Goal: Check status: Check status

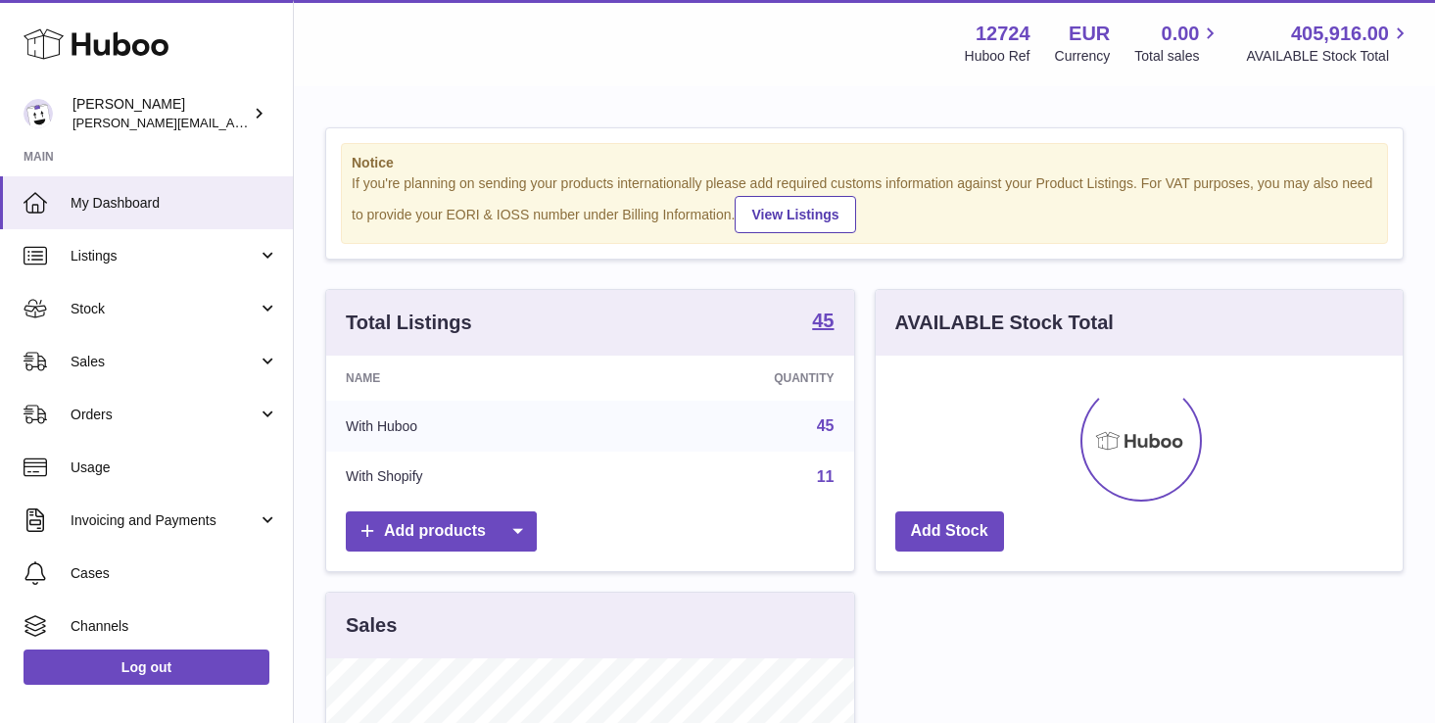
scroll to position [306, 527]
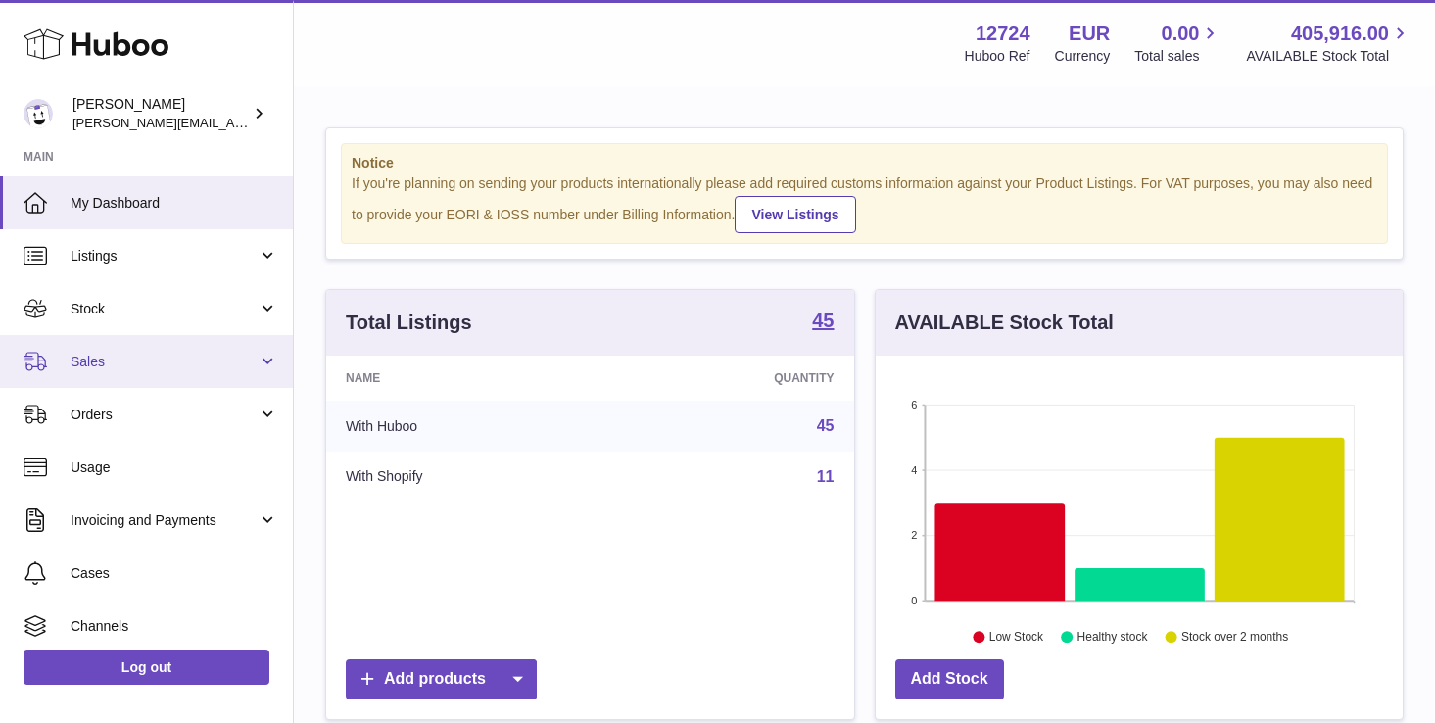
click at [132, 380] on link "Sales" at bounding box center [146, 361] width 293 height 53
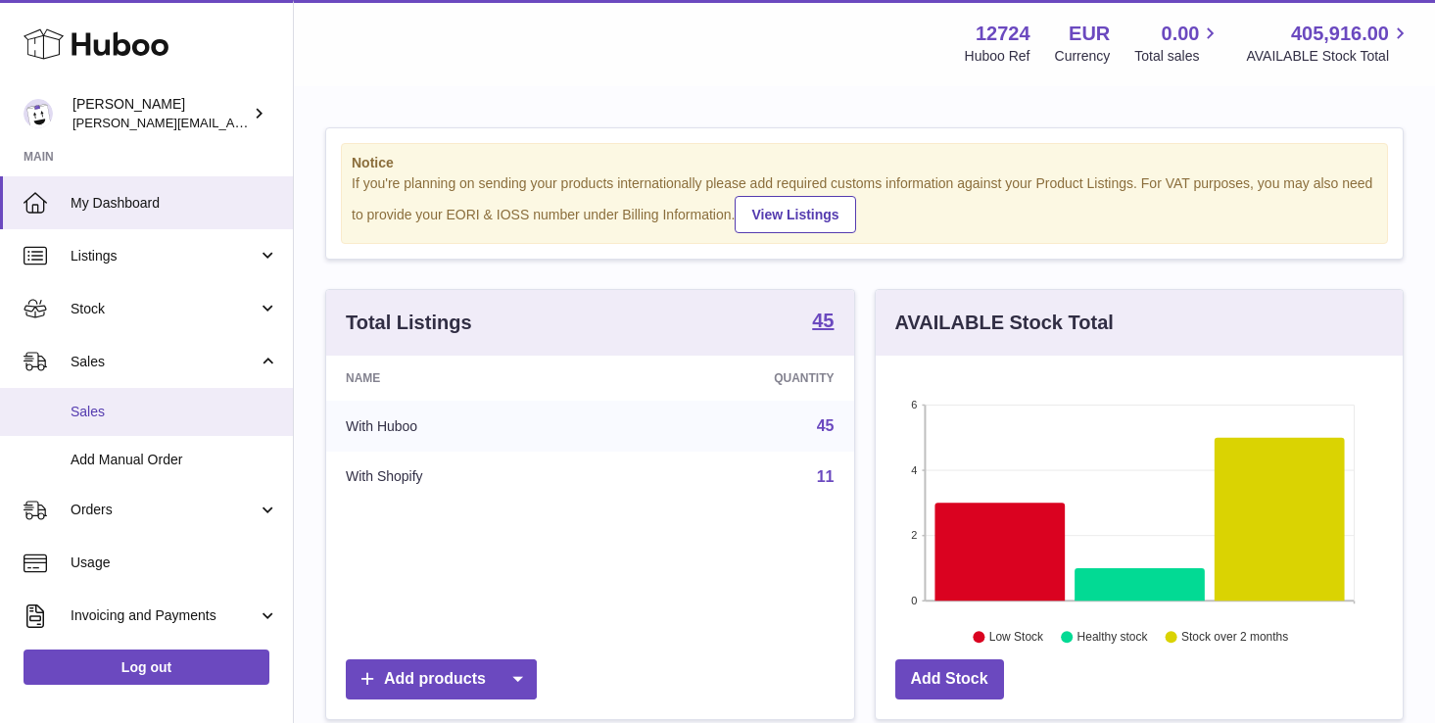
click at [131, 412] on span "Sales" at bounding box center [175, 412] width 208 height 19
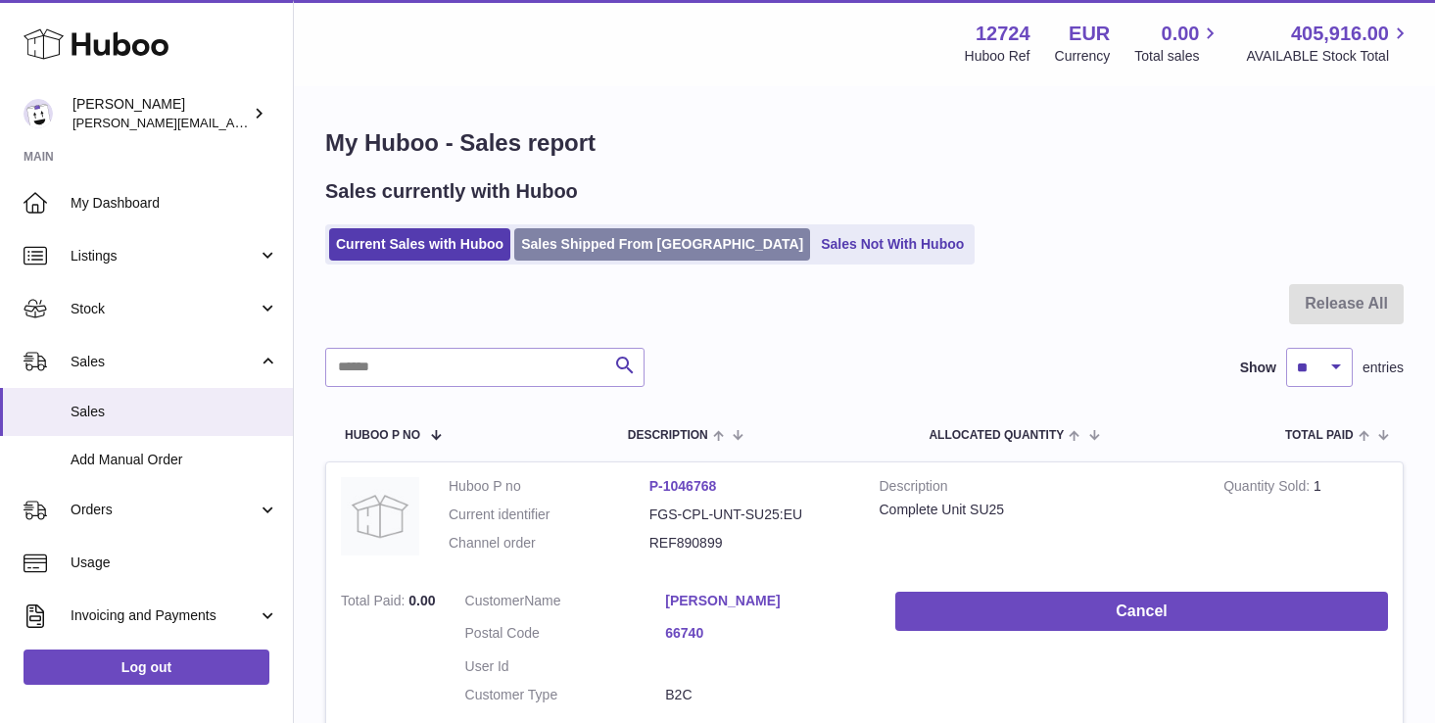
click at [607, 254] on link "Sales Shipped From [GEOGRAPHIC_DATA]" at bounding box center [662, 244] width 296 height 32
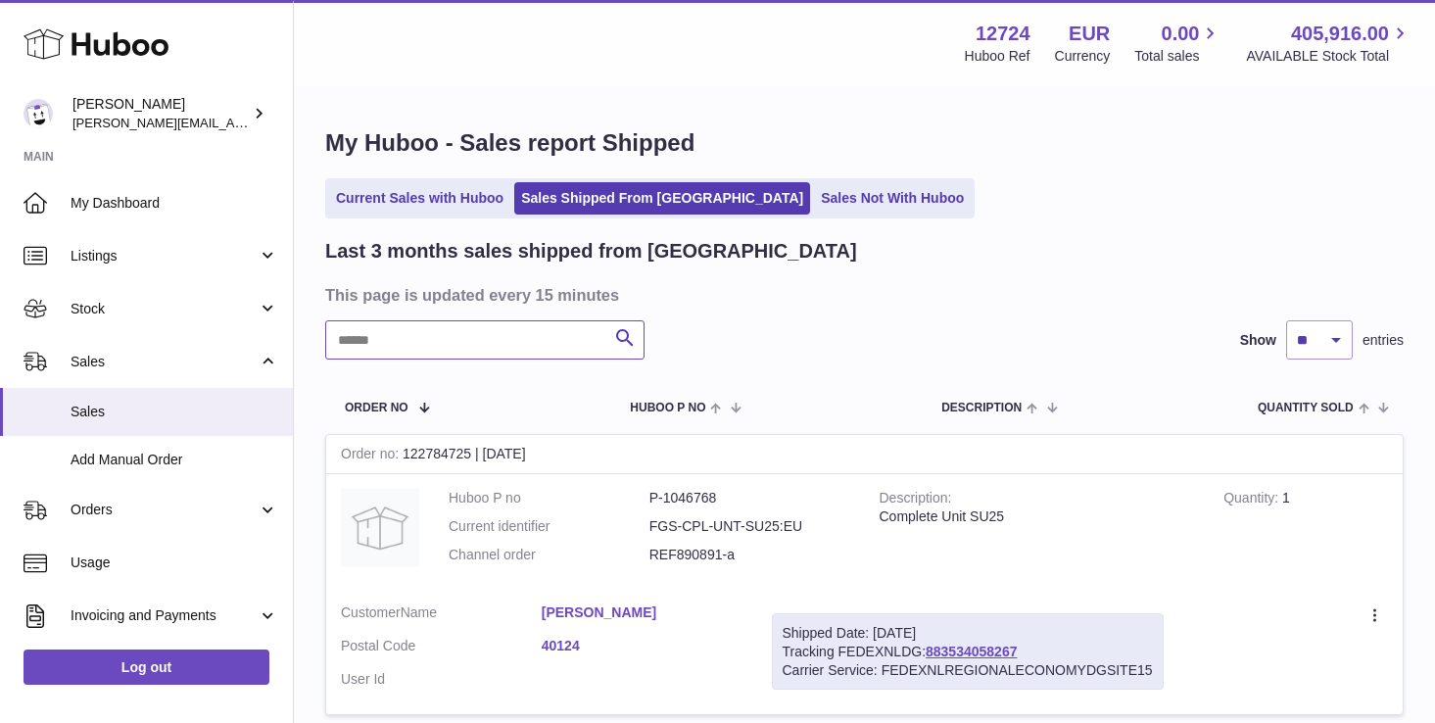
click at [395, 352] on input "text" at bounding box center [484, 339] width 319 height 39
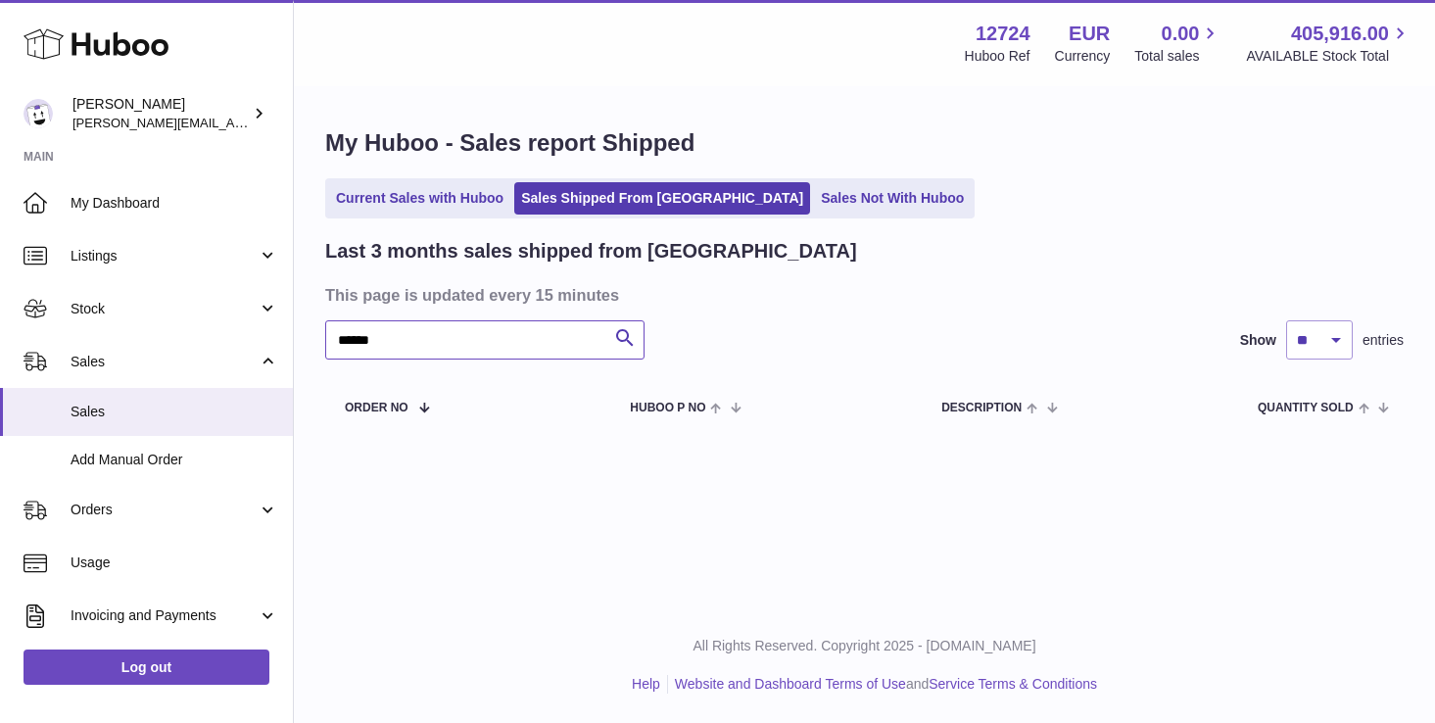
type input "****"
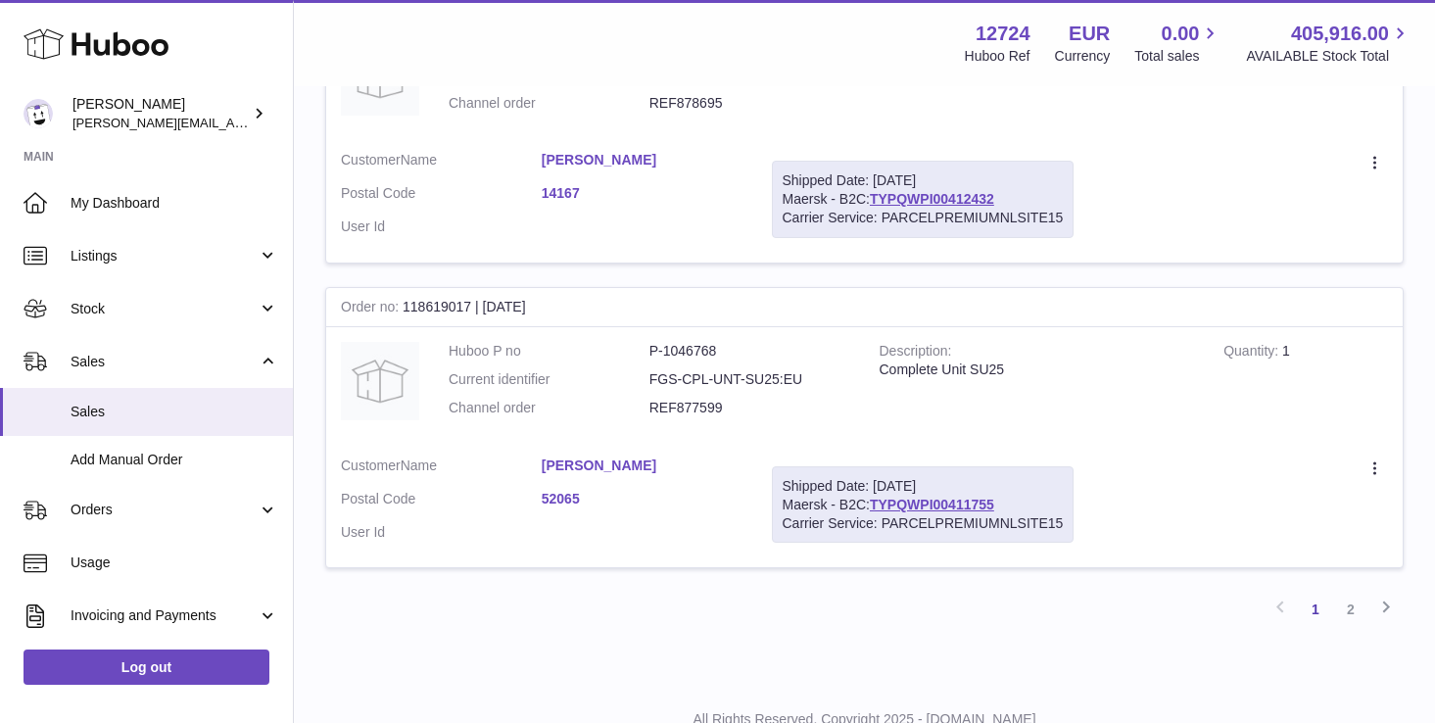
scroll to position [2966, 0]
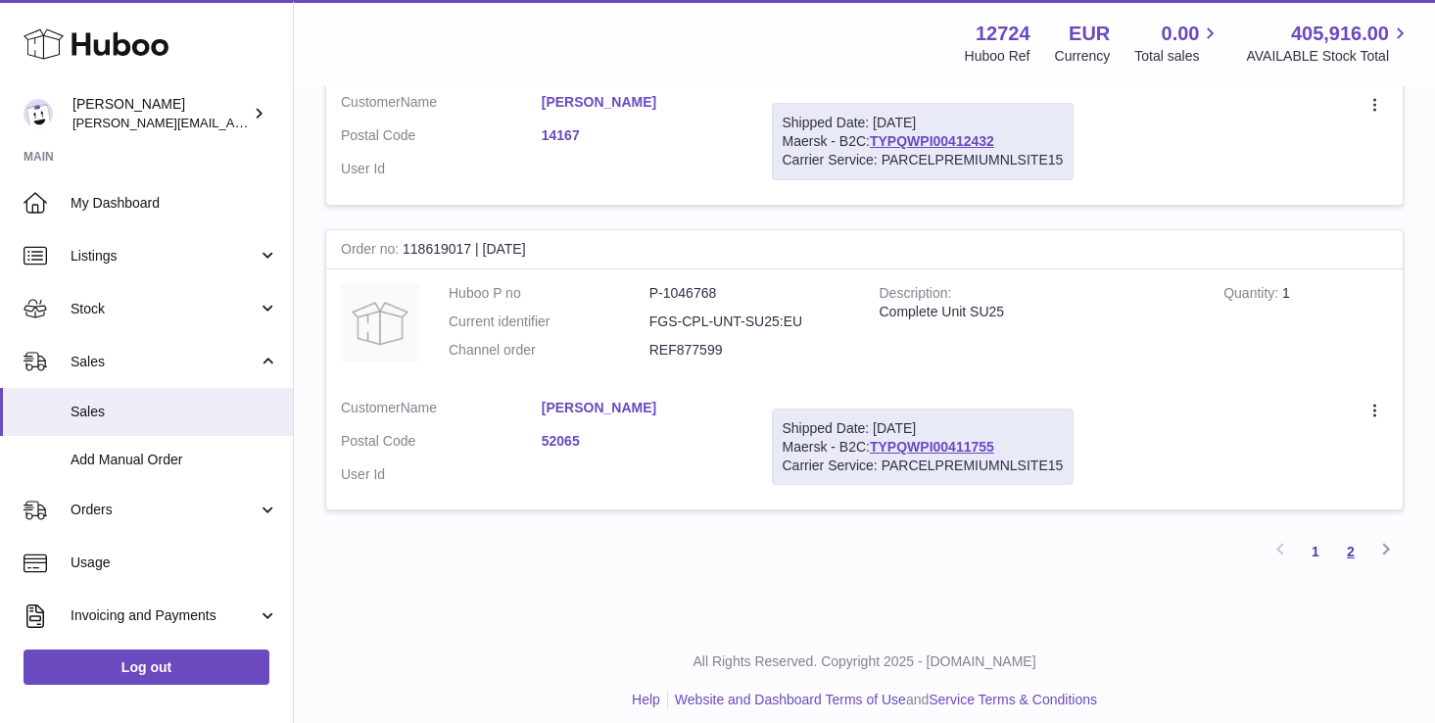
click at [1351, 534] on link "2" at bounding box center [1350, 551] width 35 height 35
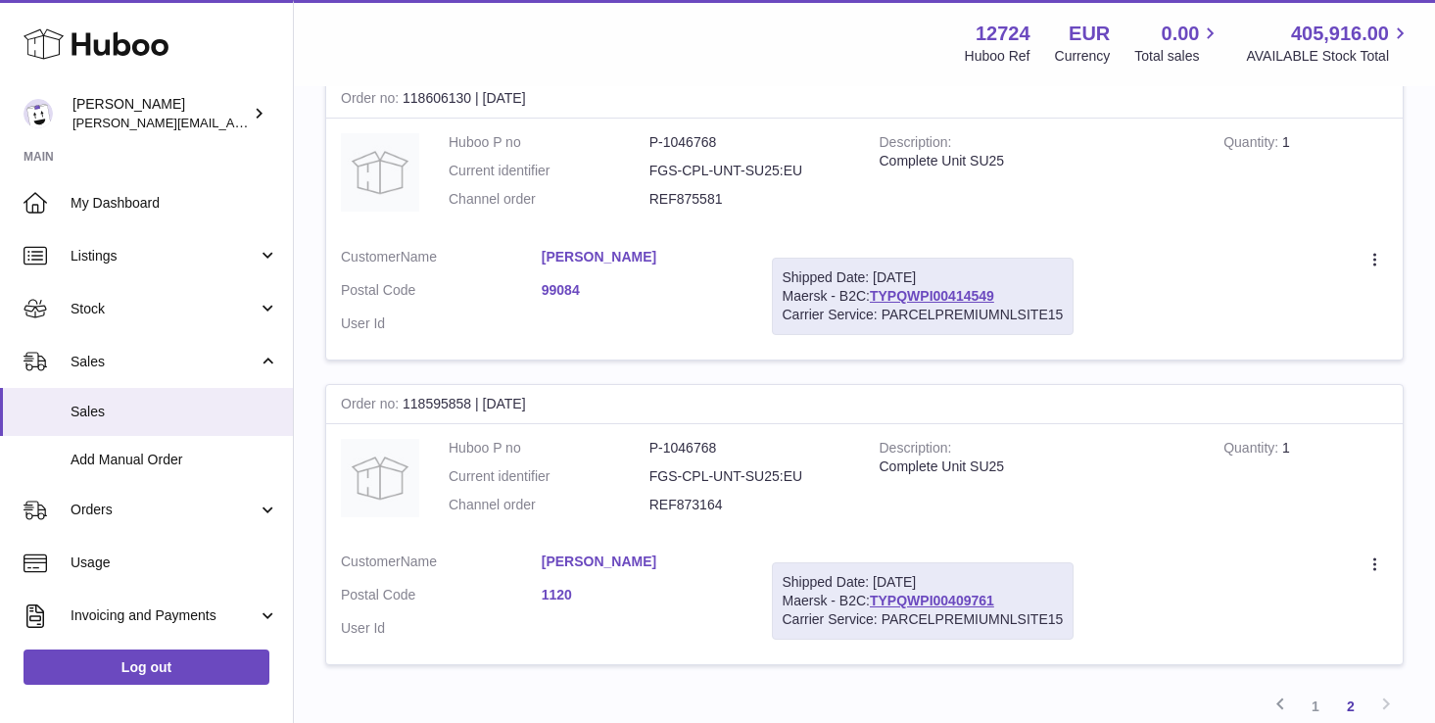
scroll to position [1588, 0]
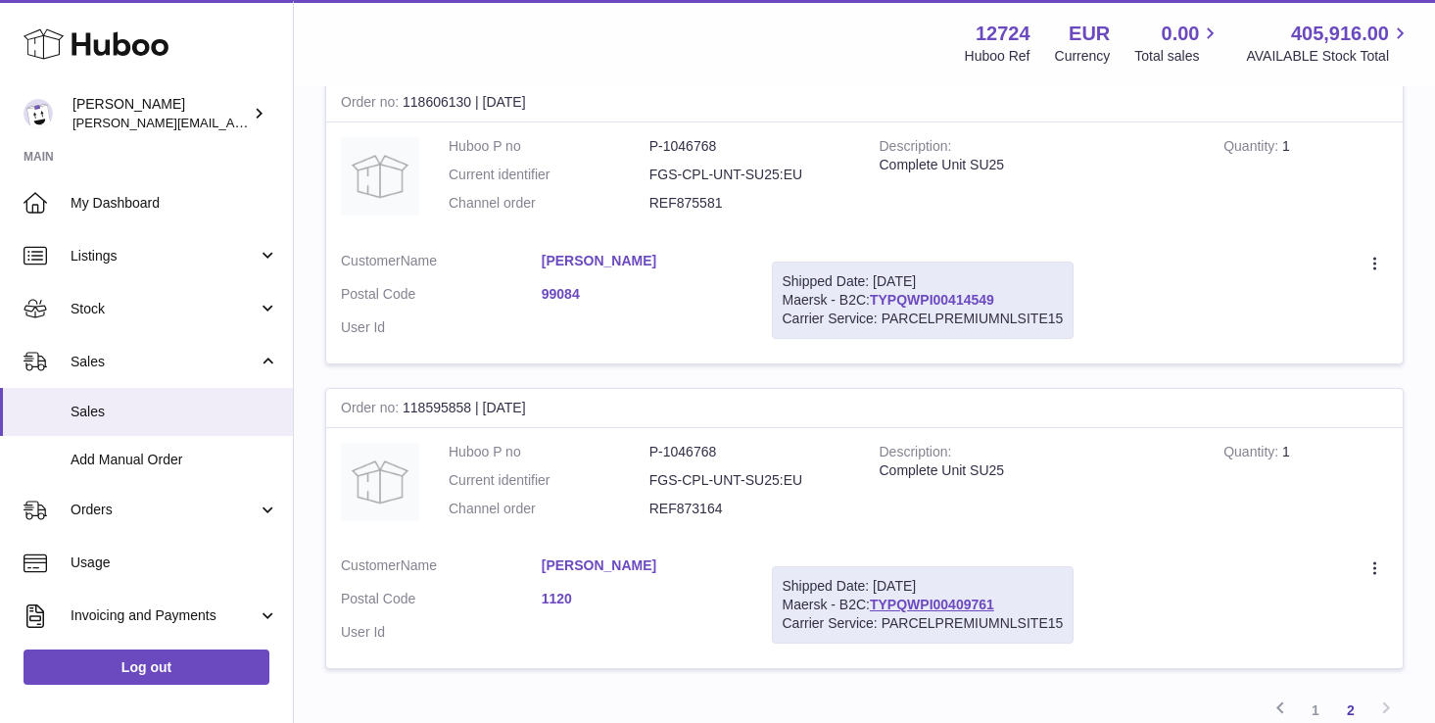
click at [945, 292] on link "TYPQWPI00414549" at bounding box center [932, 300] width 124 height 16
